Goal: Task Accomplishment & Management: Manage account settings

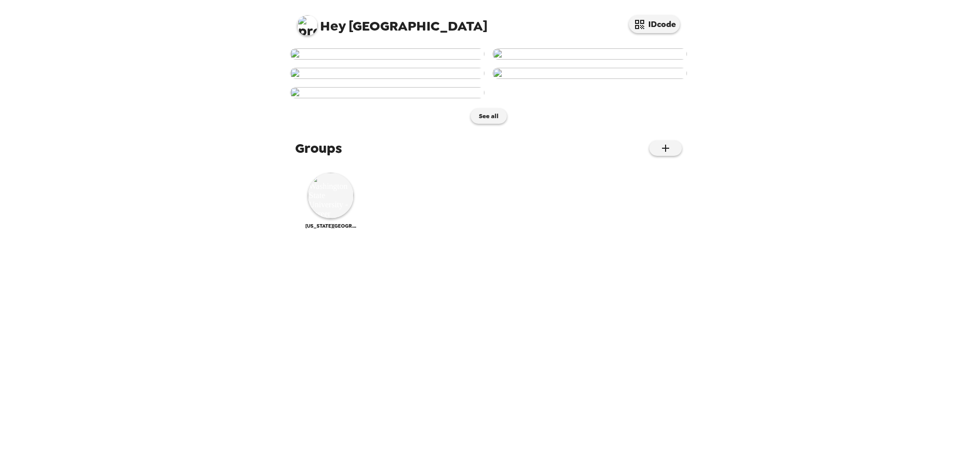
click at [438, 60] on img at bounding box center [387, 53] width 194 height 11
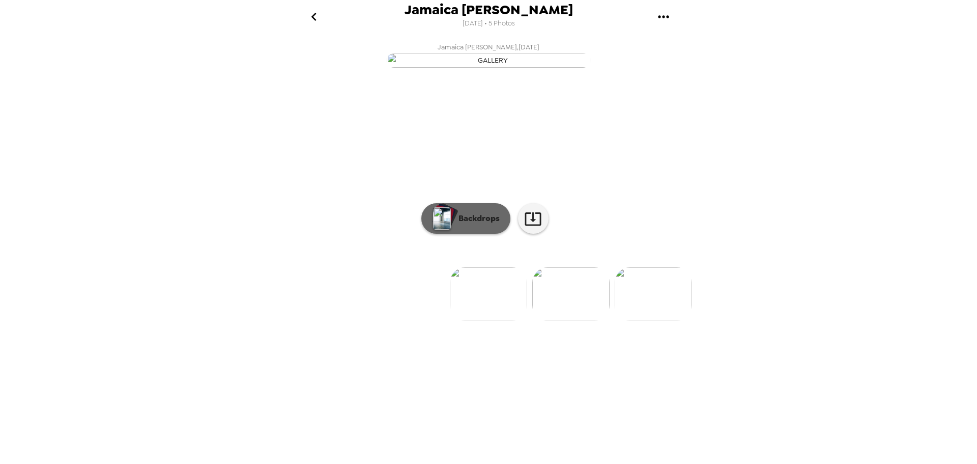
click at [477, 224] on p "Backdrops" at bounding box center [477, 218] width 46 height 12
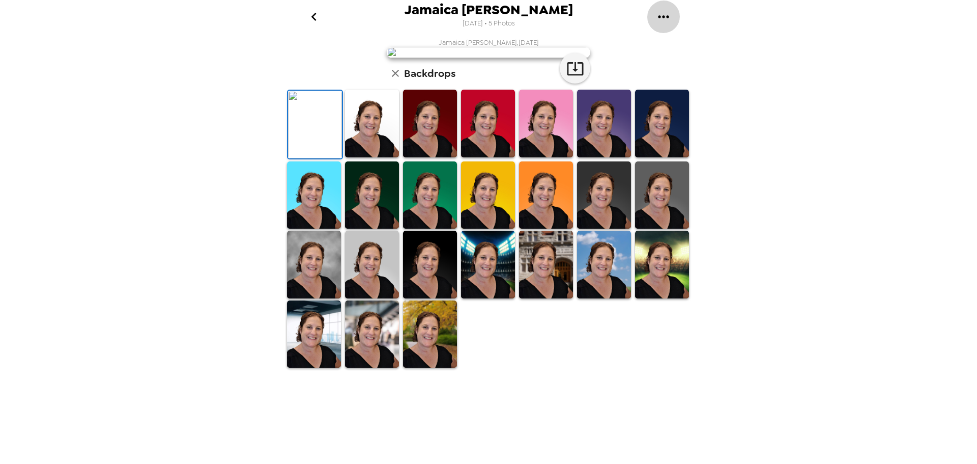
click at [672, 14] on button "gallery menu" at bounding box center [663, 16] width 33 height 33
drag, startPoint x: 689, startPoint y: 40, endPoint x: 785, endPoint y: 40, distance: 96.7
click at [785, 40] on div "Download all photos Copy gallery link" at bounding box center [488, 232] width 977 height 464
click at [569, 281] on div at bounding box center [488, 232] width 977 height 464
click at [451, 157] on img at bounding box center [430, 124] width 54 height 68
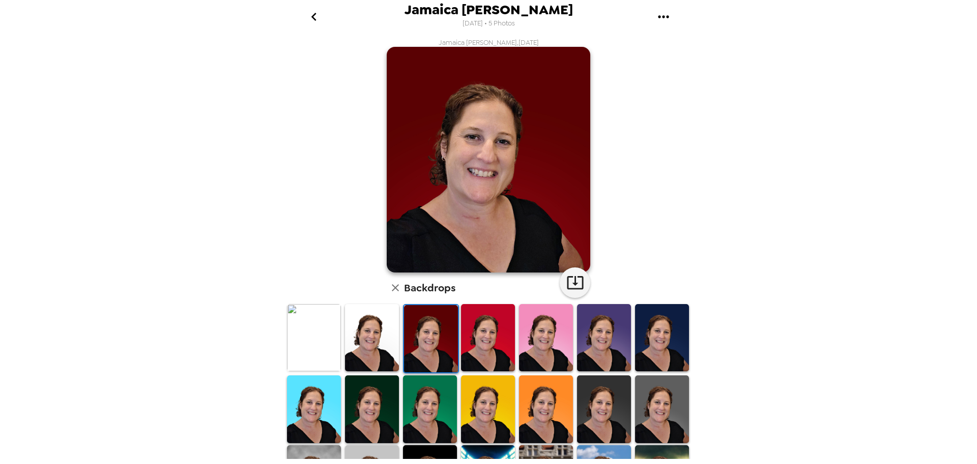
click at [475, 333] on img at bounding box center [488, 338] width 54 height 68
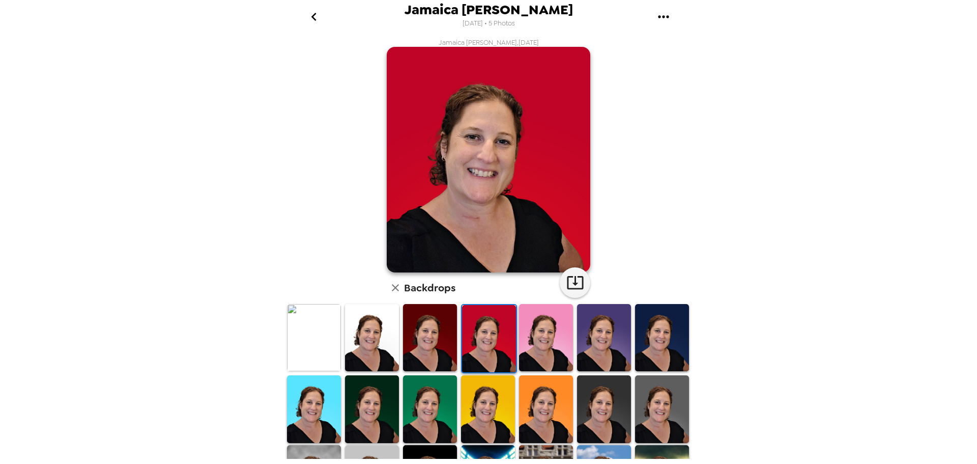
click at [600, 327] on img at bounding box center [604, 338] width 54 height 68
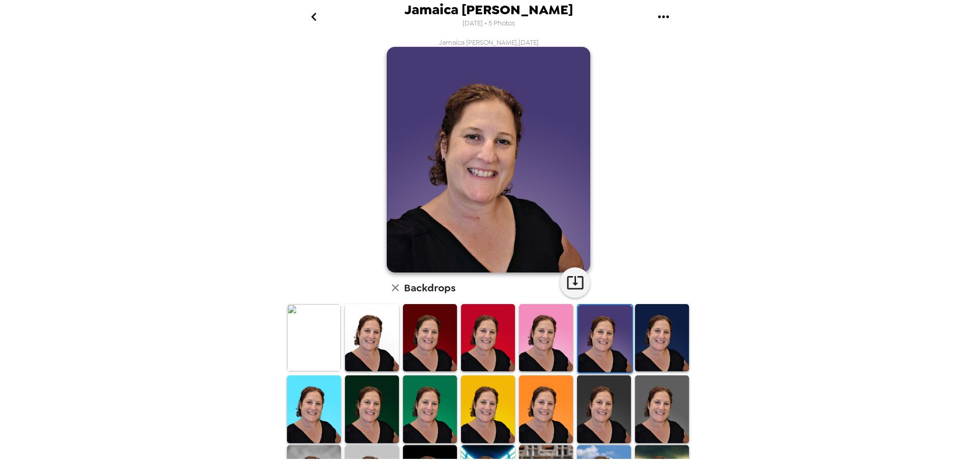
click at [641, 323] on img at bounding box center [662, 338] width 54 height 68
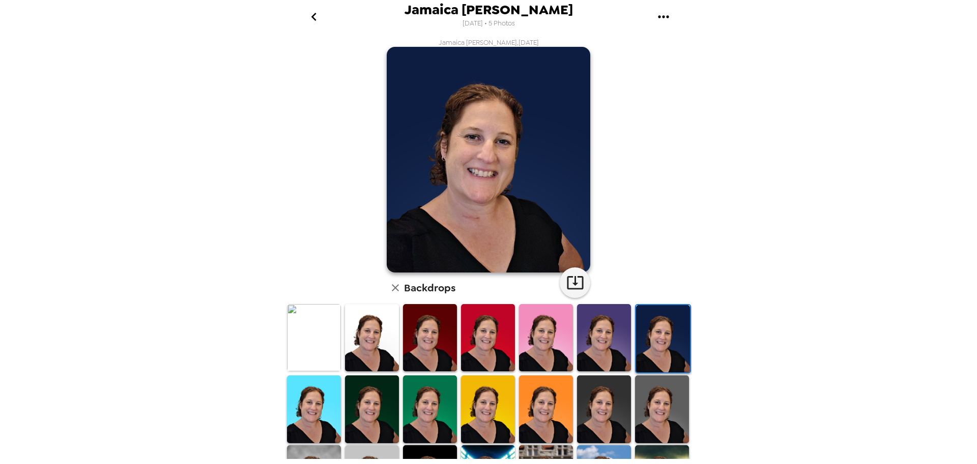
scroll to position [51, 0]
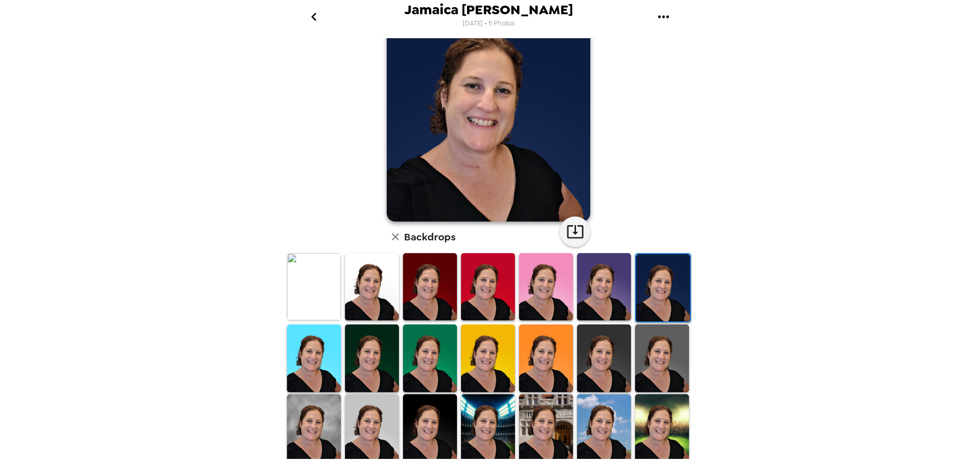
click at [652, 365] on img at bounding box center [662, 358] width 54 height 68
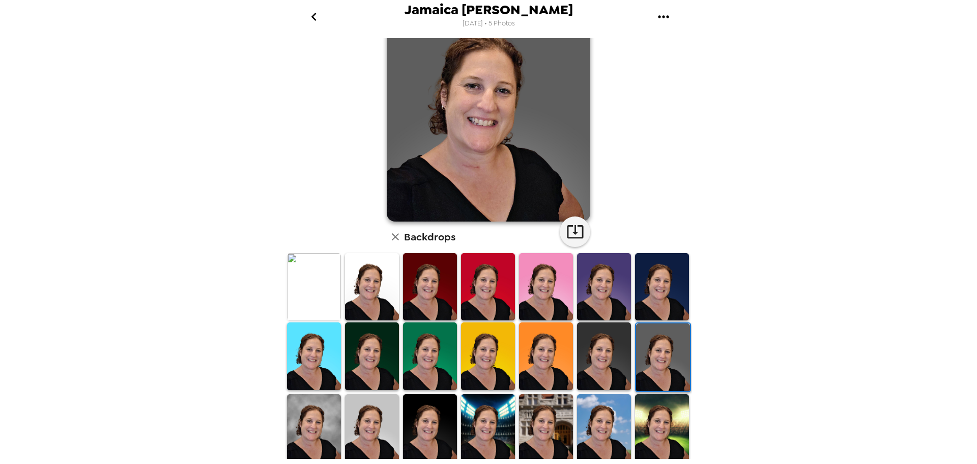
click at [326, 441] on img at bounding box center [314, 428] width 54 height 68
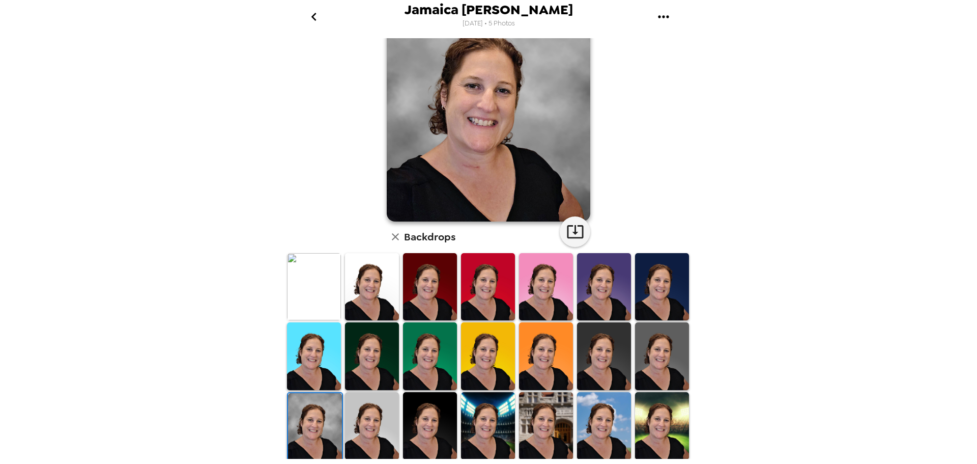
click at [364, 431] on img at bounding box center [372, 426] width 54 height 68
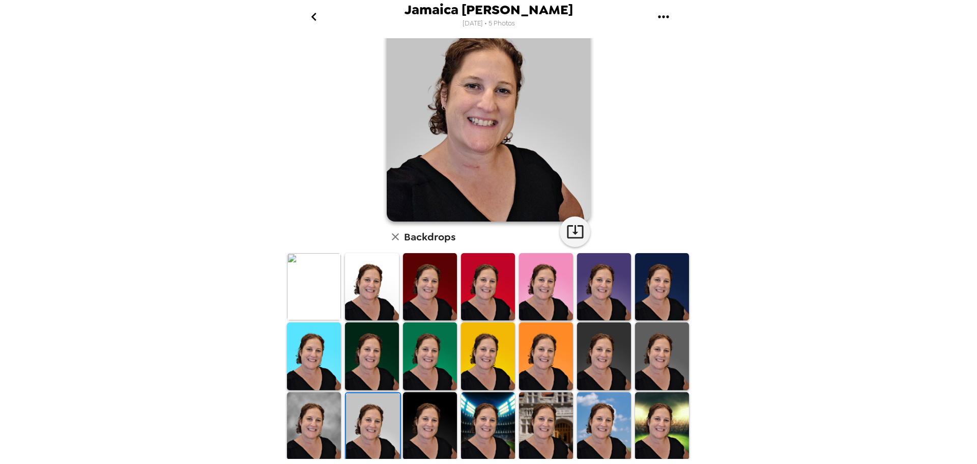
click at [436, 416] on img at bounding box center [430, 426] width 54 height 68
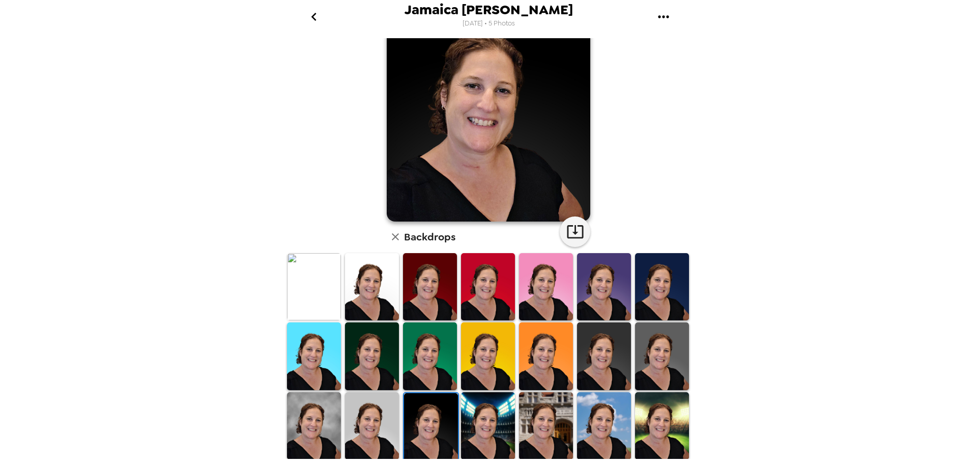
click at [482, 419] on img at bounding box center [488, 426] width 54 height 68
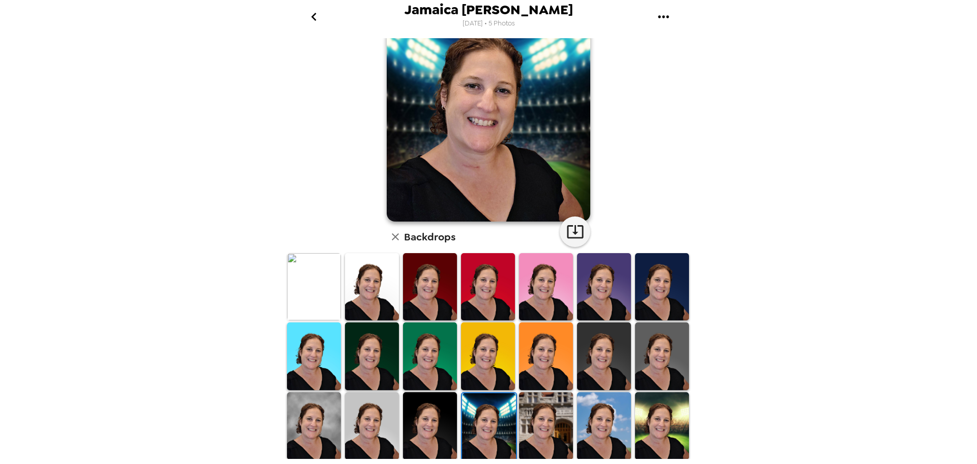
click at [530, 419] on img at bounding box center [546, 426] width 54 height 68
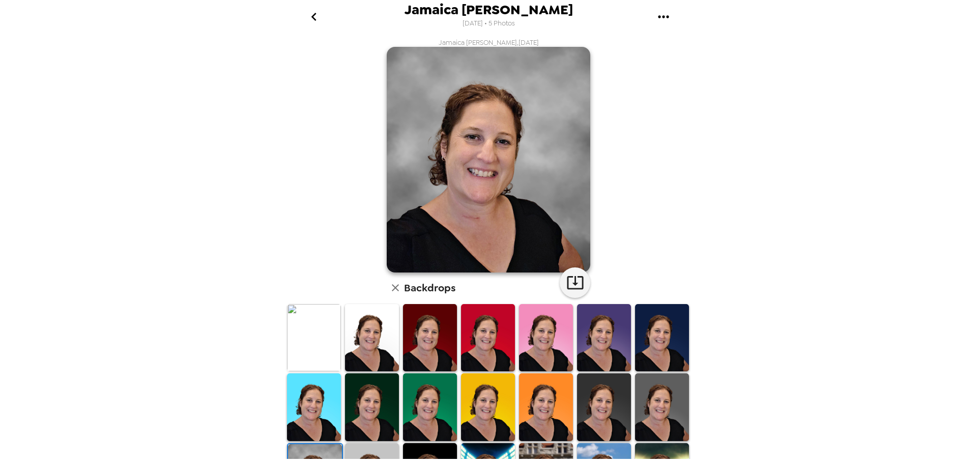
scroll to position [51, 0]
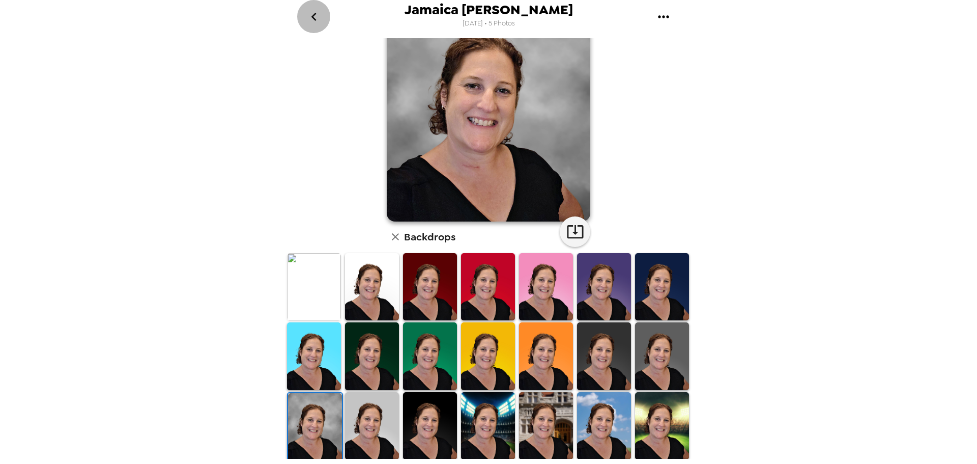
click at [311, 21] on icon "go back" at bounding box center [314, 17] width 16 height 16
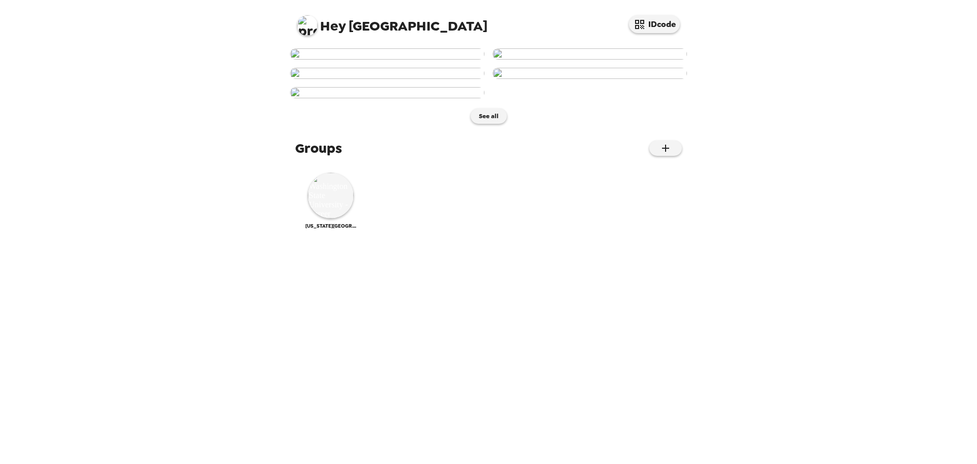
scroll to position [474, 0]
click at [332, 218] on img at bounding box center [331, 196] width 46 height 46
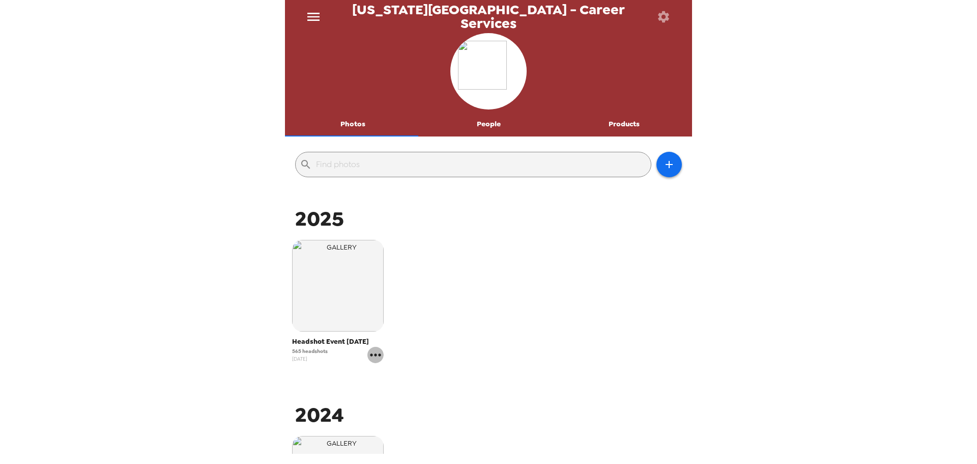
click at [374, 355] on icon "gallery menu" at bounding box center [375, 354] width 11 height 3
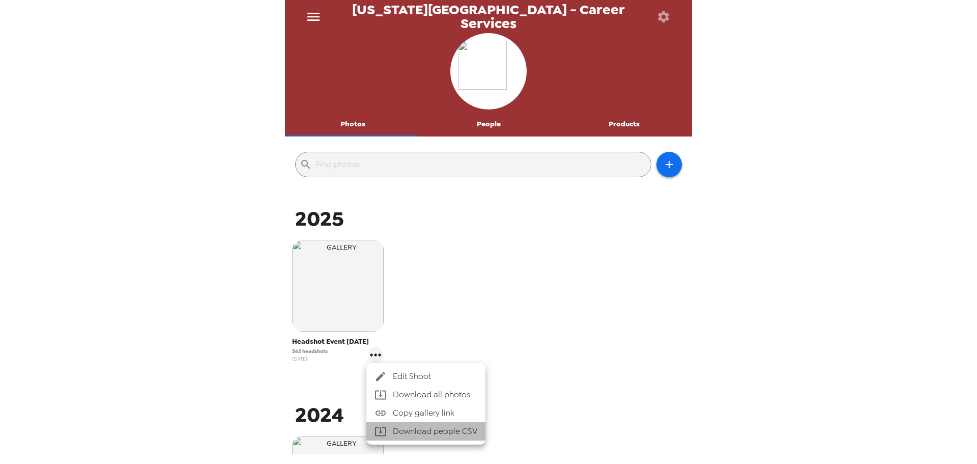
click at [454, 427] on li "Download people CSV" at bounding box center [425, 431] width 119 height 18
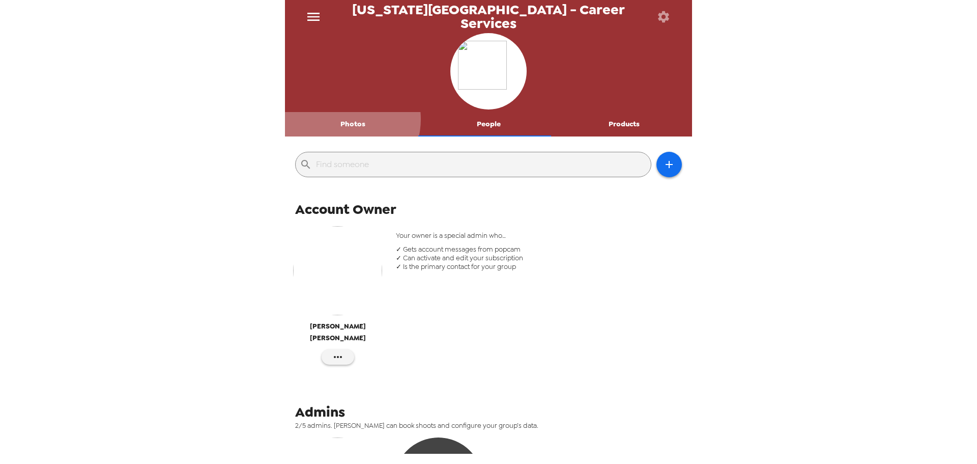
click at [343, 119] on button "Photos" at bounding box center [353, 124] width 136 height 24
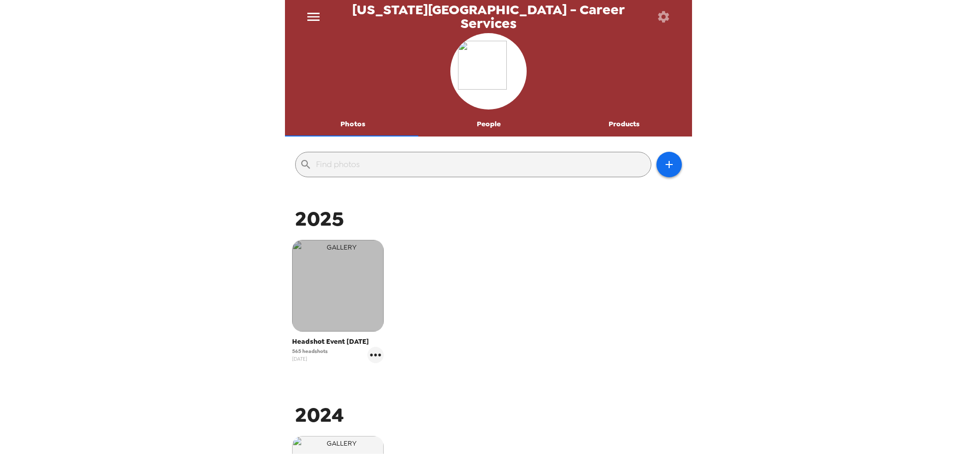
click at [359, 283] on img "button" at bounding box center [338, 286] width 92 height 92
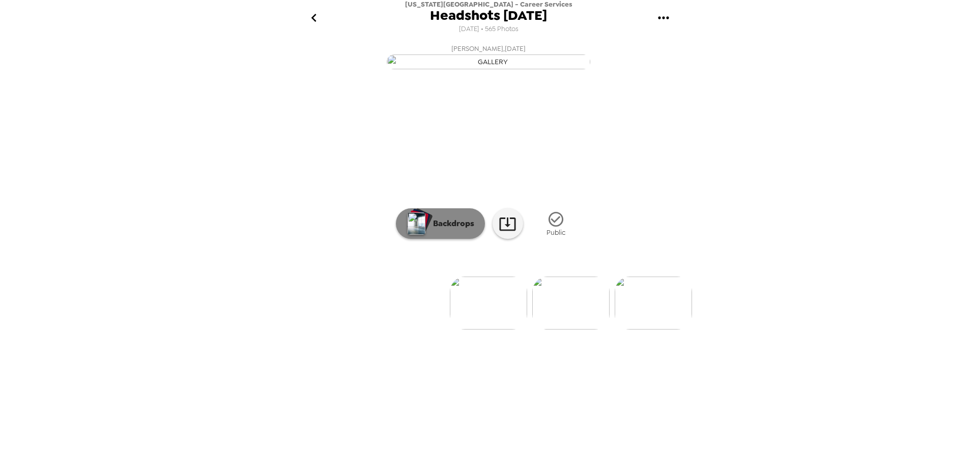
click at [437, 230] on p "Backdrops" at bounding box center [451, 223] width 46 height 12
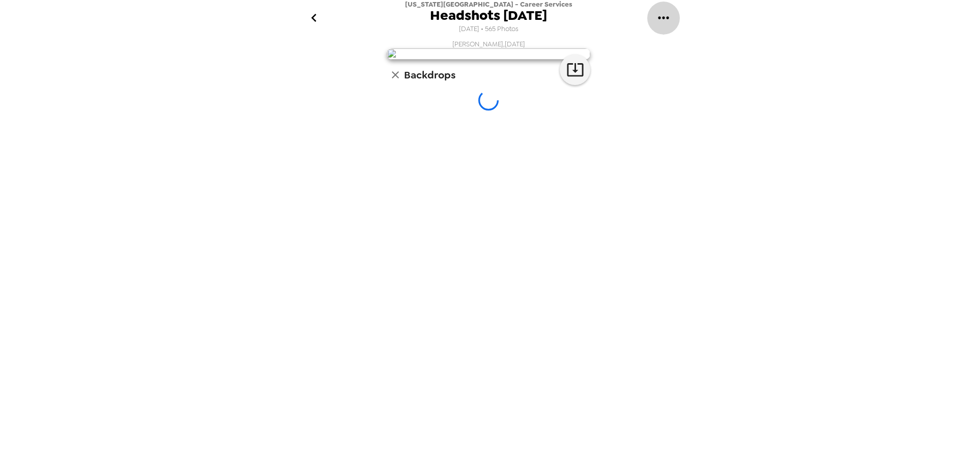
click at [662, 17] on icon "gallery menu" at bounding box center [664, 18] width 16 height 16
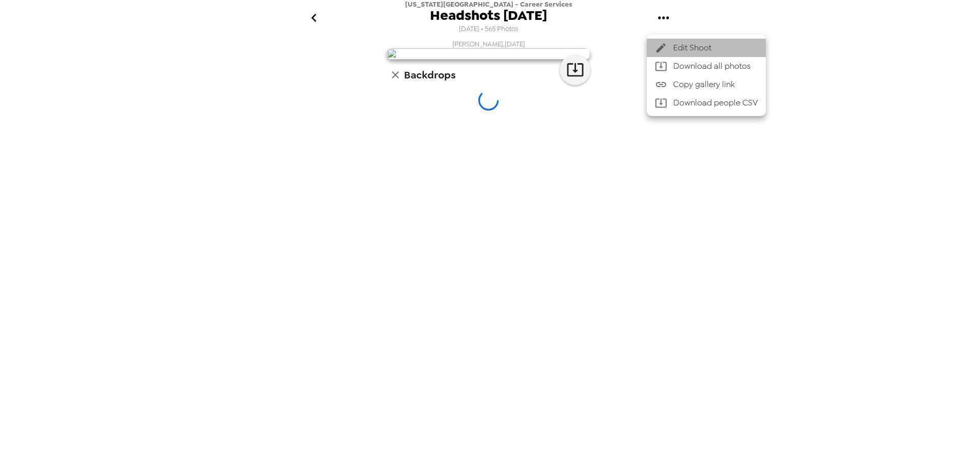
click at [679, 41] on li "Edit Shoot" at bounding box center [706, 48] width 119 height 18
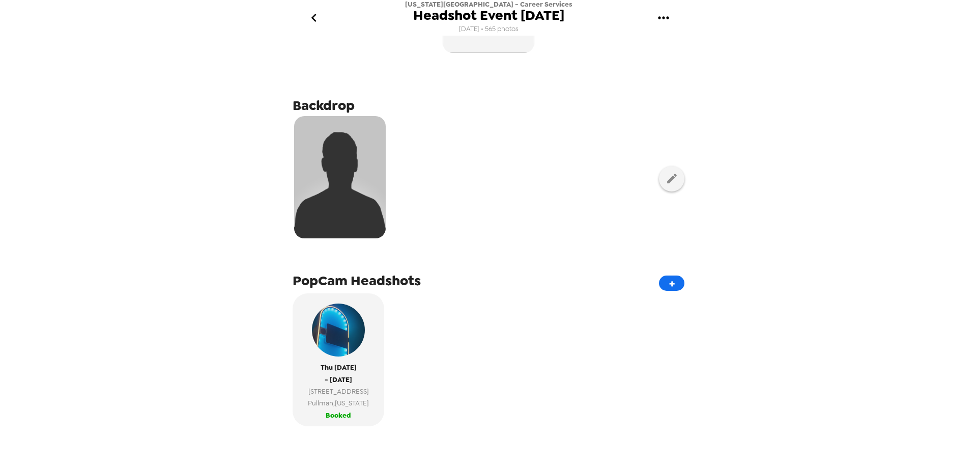
scroll to position [51, 0]
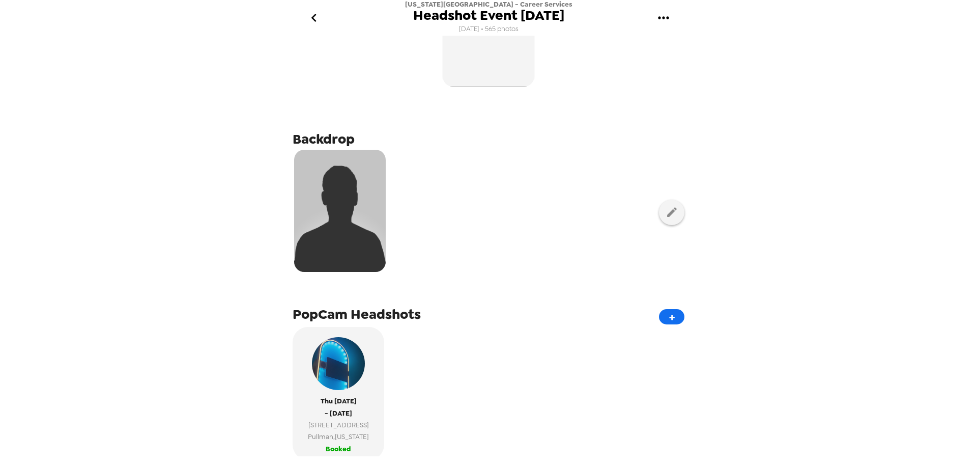
click at [366, 214] on img at bounding box center [340, 211] width 92 height 122
click at [668, 213] on icon "button" at bounding box center [672, 212] width 13 height 13
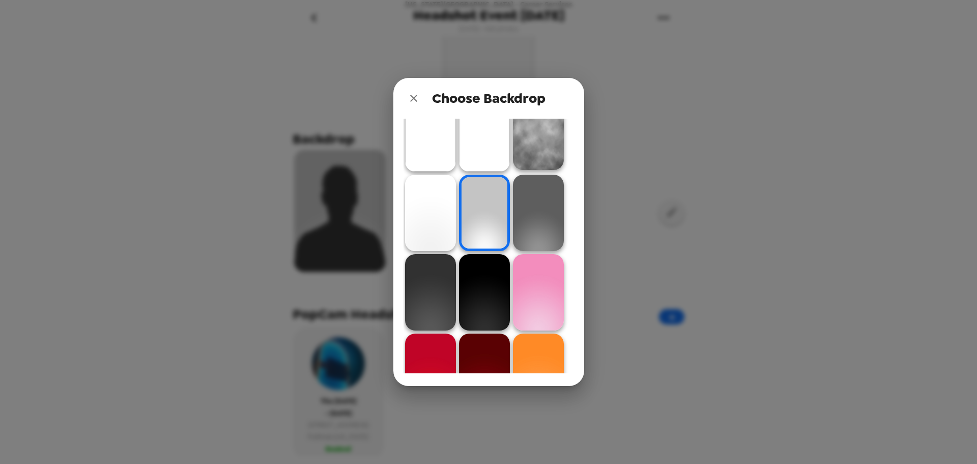
scroll to position [0, 0]
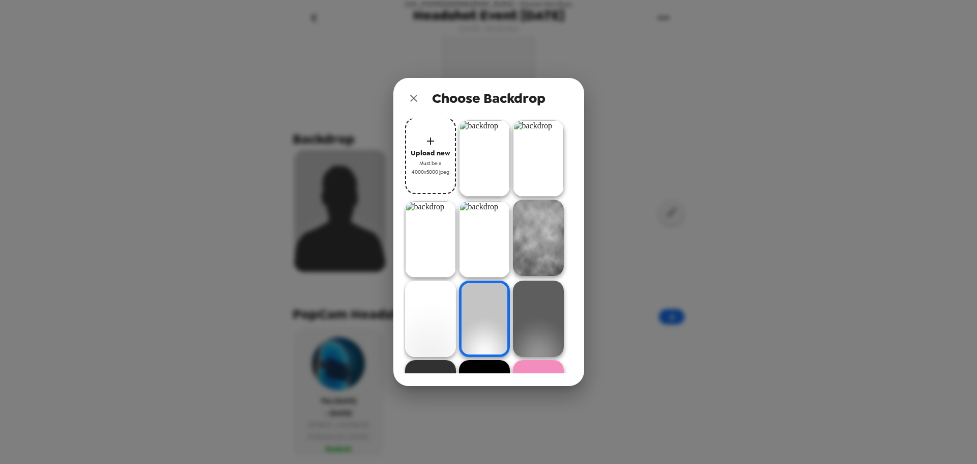
click at [486, 161] on img at bounding box center [484, 158] width 51 height 76
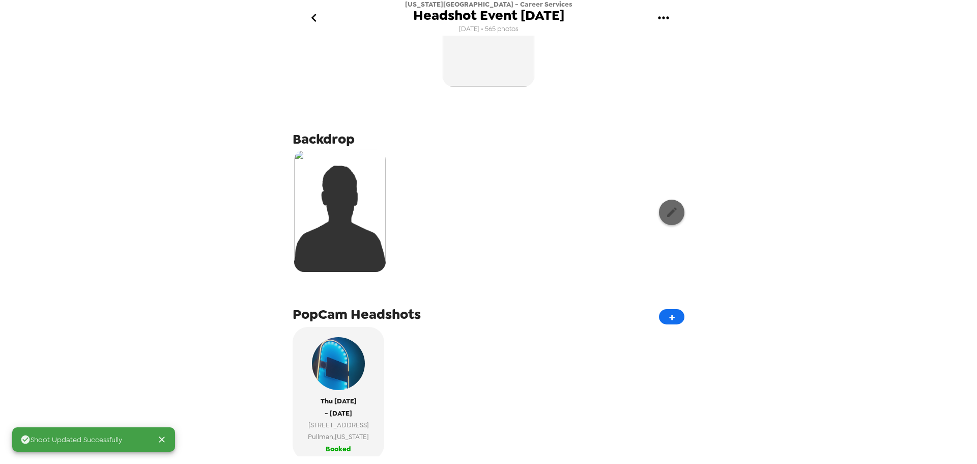
click at [670, 216] on icon "button" at bounding box center [672, 212] width 13 height 13
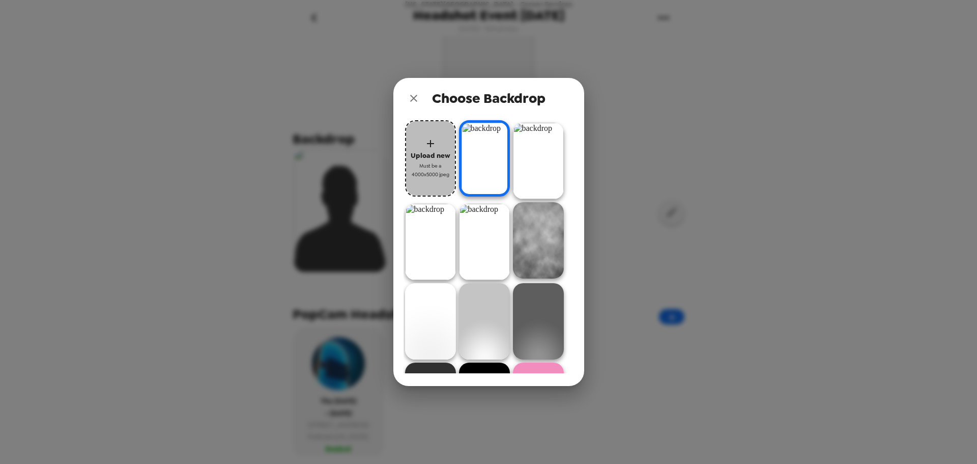
click at [431, 167] on span "Must be a 4000x5000 jpeg" at bounding box center [430, 170] width 41 height 18
click at [498, 158] on img at bounding box center [484, 158] width 51 height 76
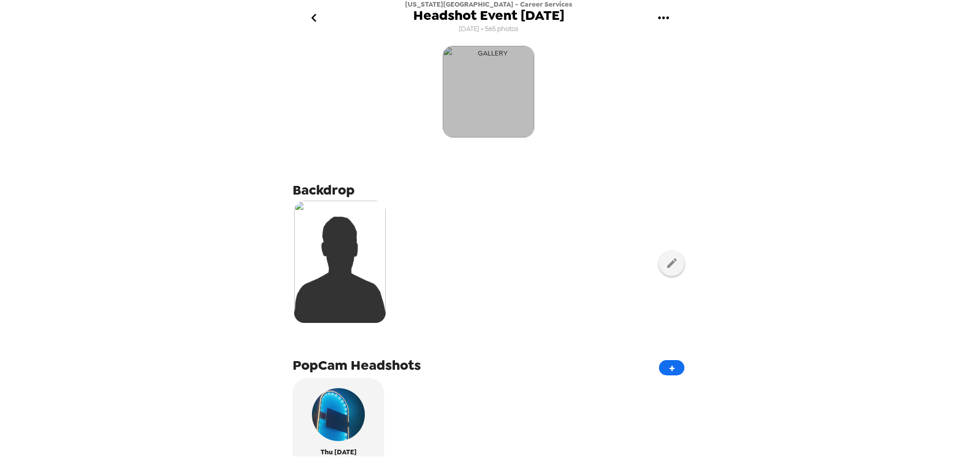
click at [510, 86] on img "button" at bounding box center [489, 92] width 92 height 92
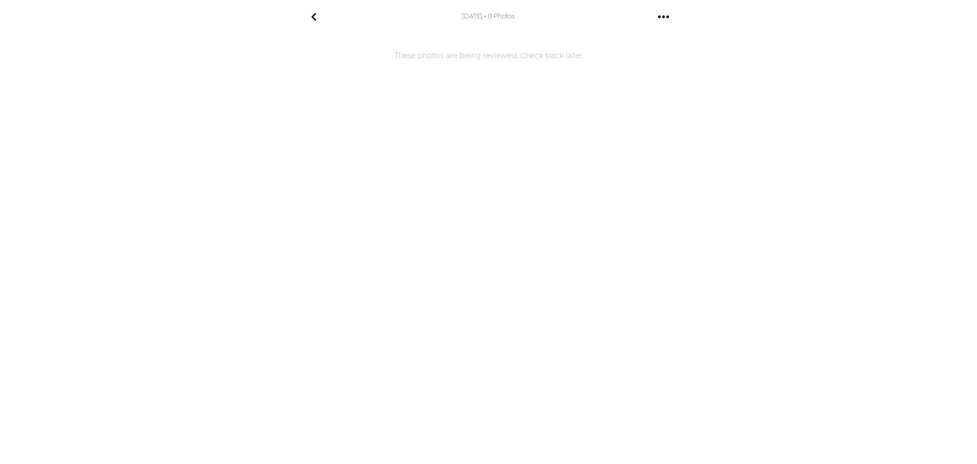
click at [317, 23] on icon "go back" at bounding box center [314, 17] width 16 height 16
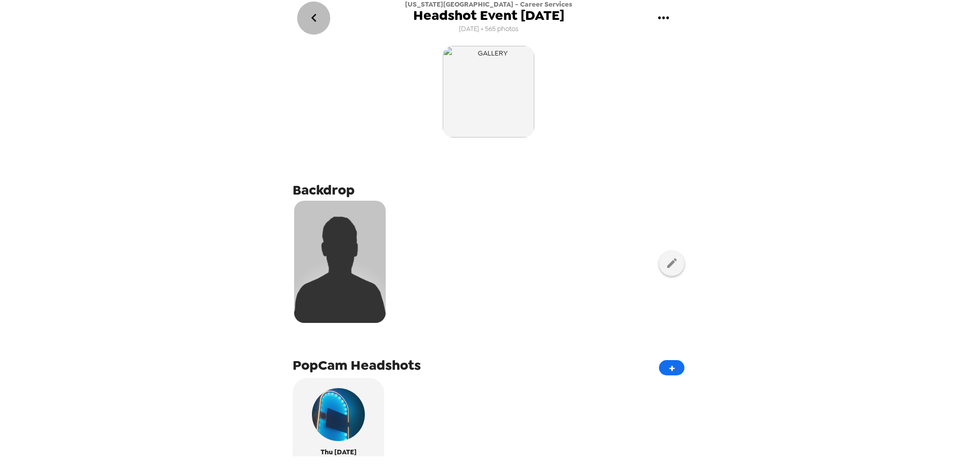
click at [312, 15] on icon "go back" at bounding box center [314, 18] width 16 height 16
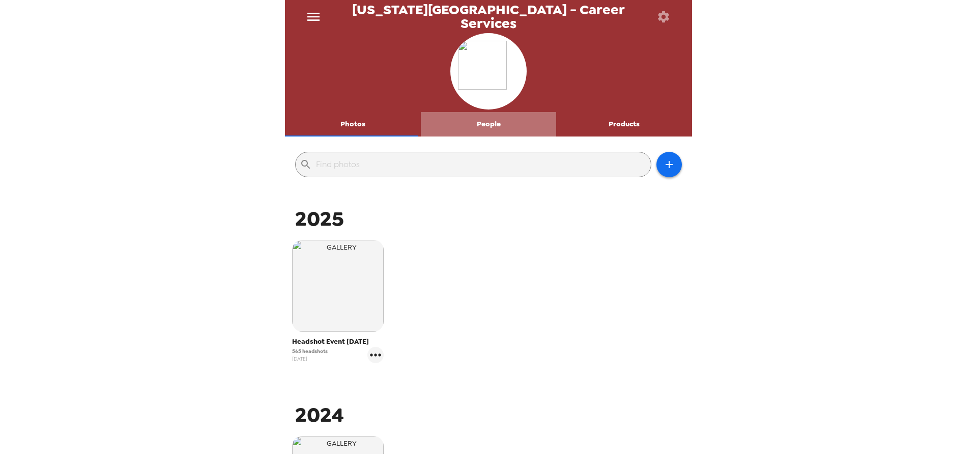
click at [494, 118] on button "People" at bounding box center [489, 124] width 136 height 24
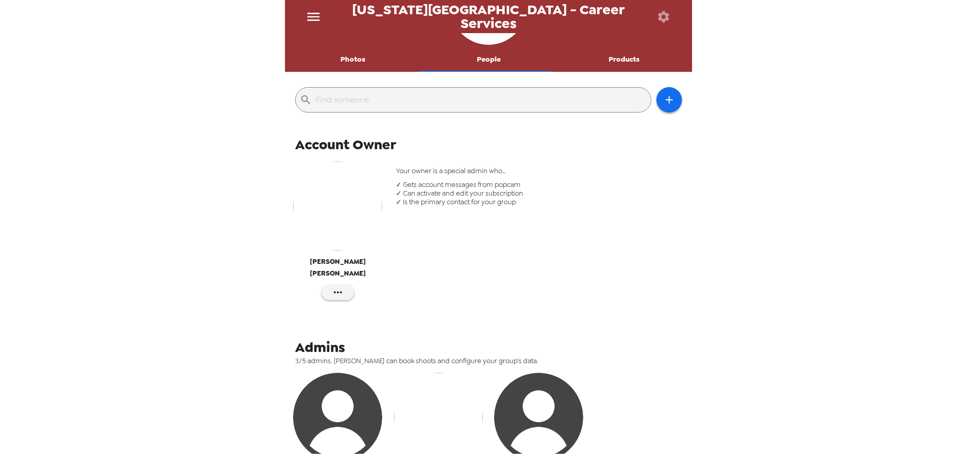
scroll to position [153, 0]
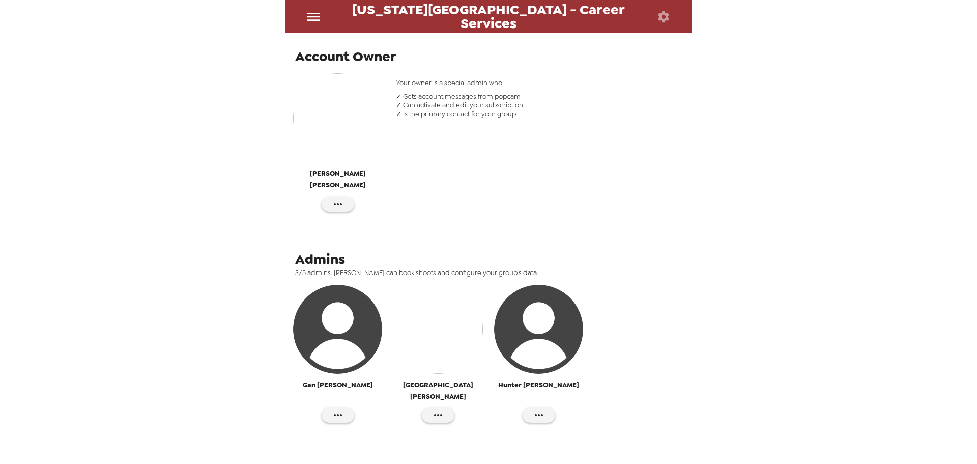
click at [437, 307] on img "button" at bounding box center [438, 329] width 89 height 89
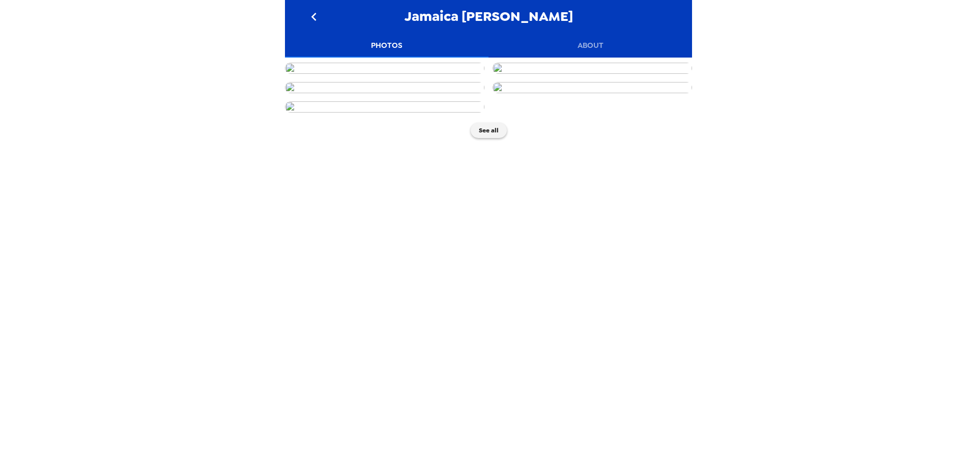
click at [427, 74] on img at bounding box center [385, 68] width 200 height 11
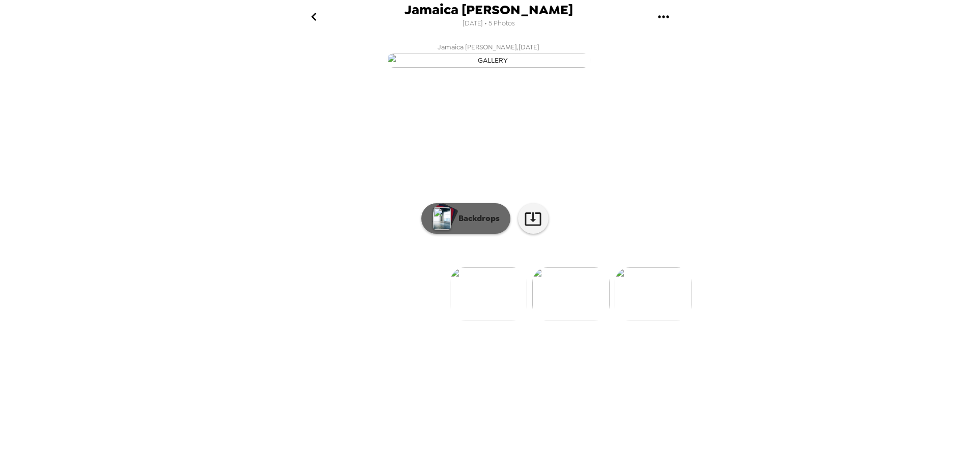
click at [472, 224] on p "Backdrops" at bounding box center [477, 218] width 46 height 12
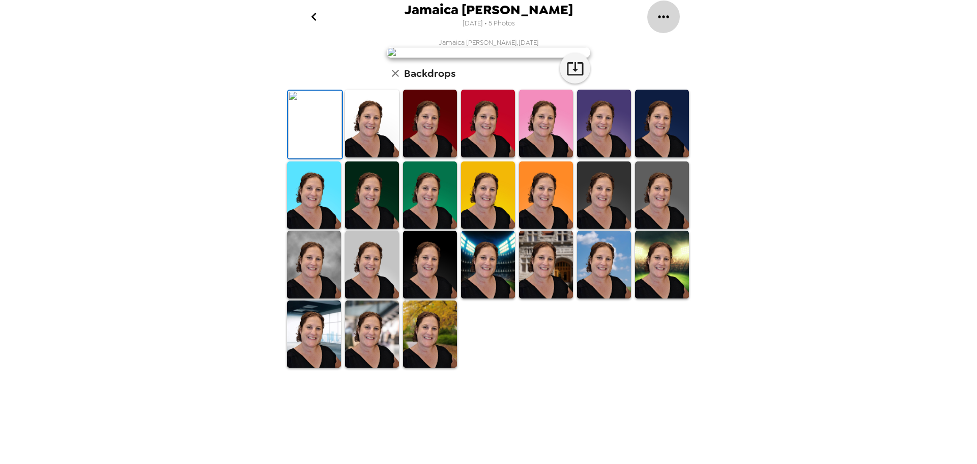
click at [665, 17] on icon "gallery menu" at bounding box center [663, 16] width 11 height 3
click at [736, 248] on div at bounding box center [488, 232] width 977 height 464
click at [567, 75] on icon "button" at bounding box center [575, 68] width 16 height 13
click at [314, 17] on icon "go back" at bounding box center [314, 17] width 16 height 16
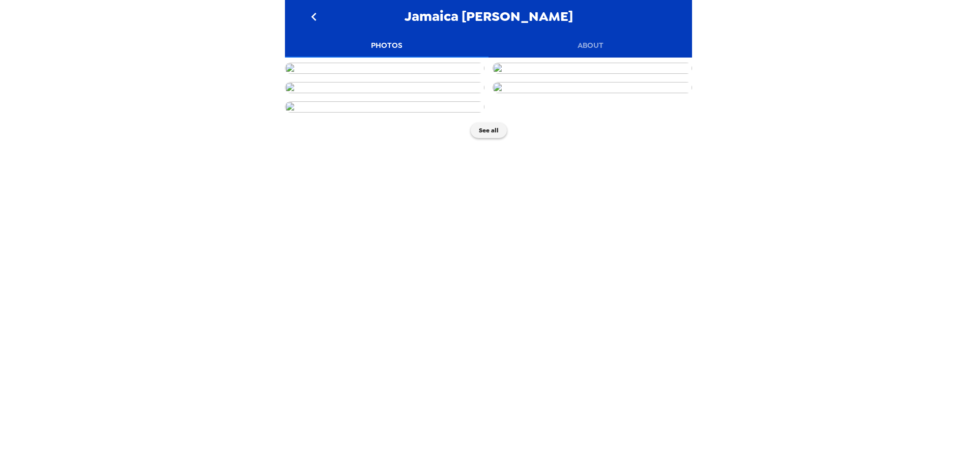
click at [599, 41] on button "About" at bounding box center [591, 45] width 204 height 24
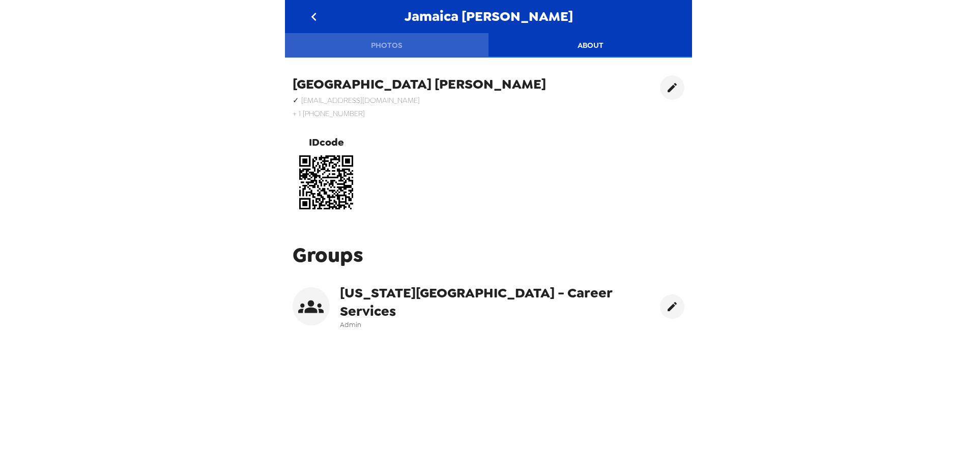
click at [386, 43] on button "Photos" at bounding box center [387, 45] width 204 height 24
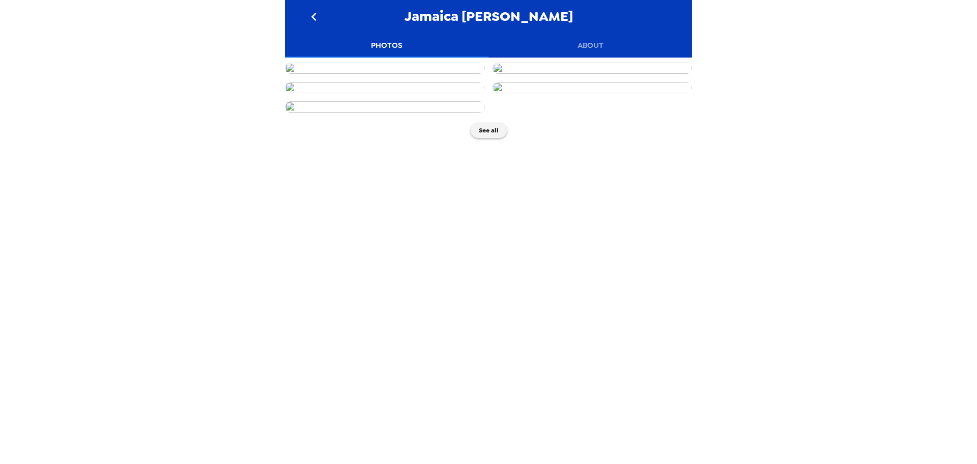
click at [309, 13] on icon "go back" at bounding box center [314, 17] width 16 height 16
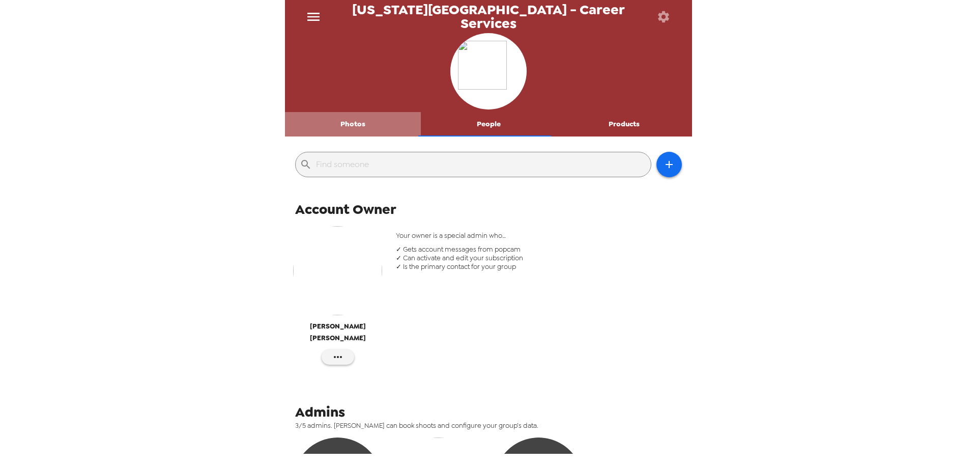
click at [366, 124] on button "Photos" at bounding box center [353, 124] width 136 height 24
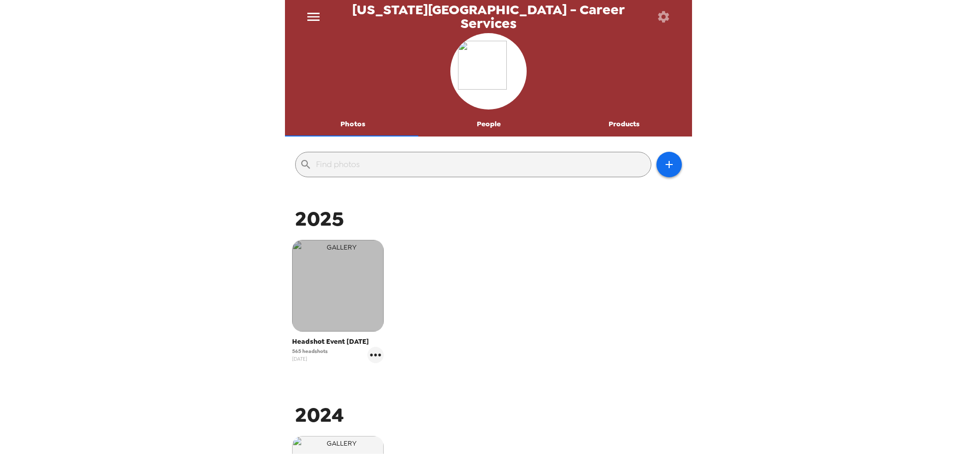
click at [359, 253] on img "button" at bounding box center [338, 286] width 92 height 92
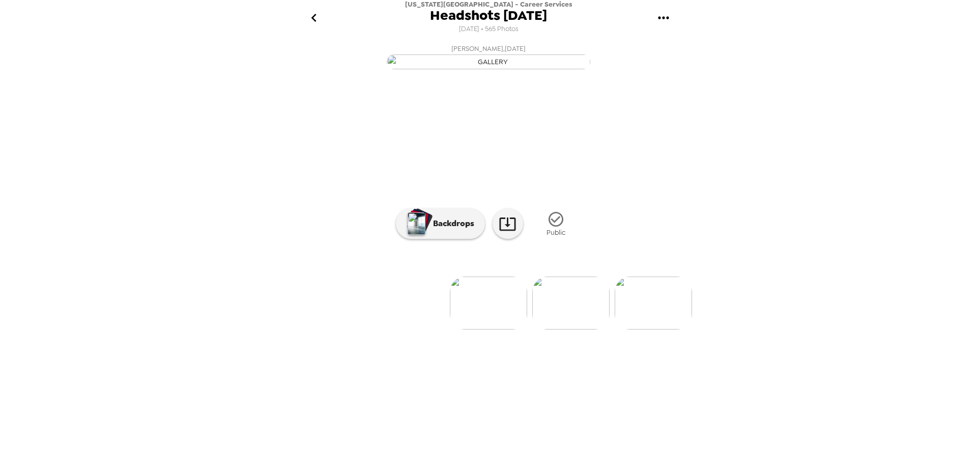
click at [596, 329] on img at bounding box center [570, 302] width 77 height 53
click at [486, 329] on img at bounding box center [488, 302] width 77 height 53
click at [467, 230] on p "Backdrops" at bounding box center [451, 223] width 46 height 12
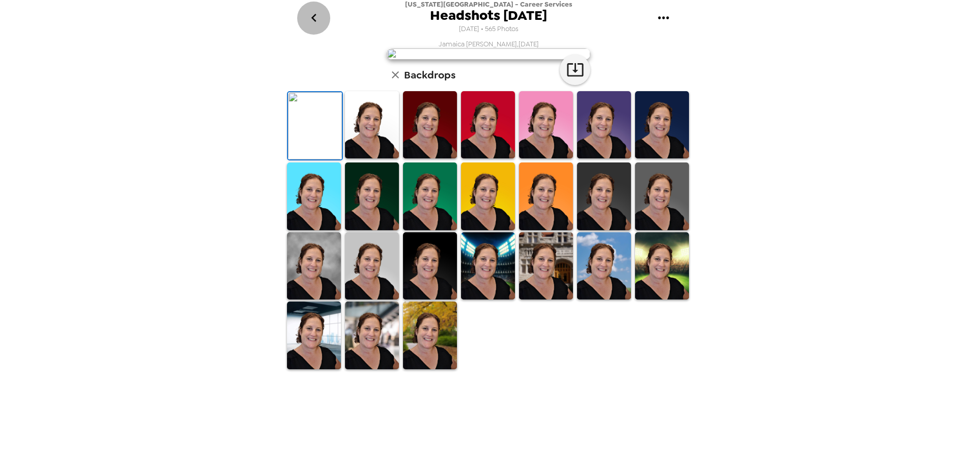
click at [315, 15] on icon "go back" at bounding box center [313, 18] width 5 height 8
